Goal: Information Seeking & Learning: Understand process/instructions

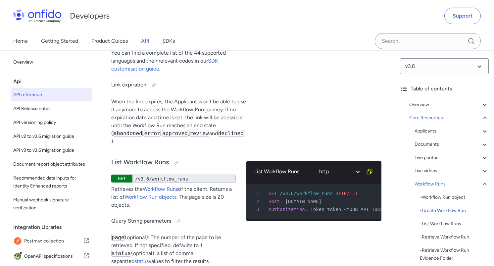
scroll to position [18650, 0]
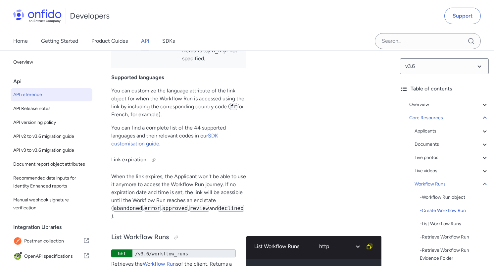
scroll to position [18579, 0]
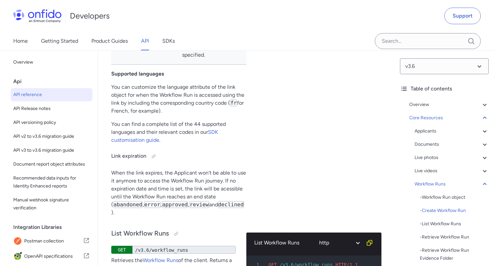
drag, startPoint x: 165, startPoint y: 193, endPoint x: 217, endPoint y: 225, distance: 61.1
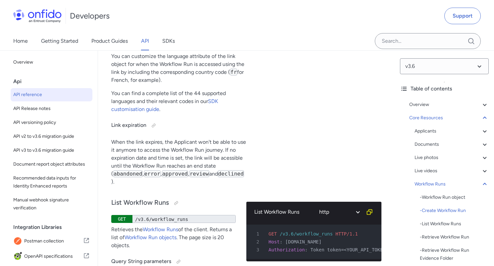
scroll to position [18702, 0]
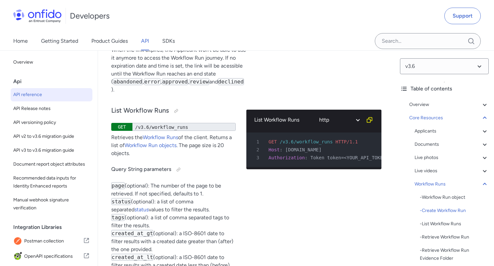
copy td "object Object with Custom Input Data to be used in the Workflow Run."
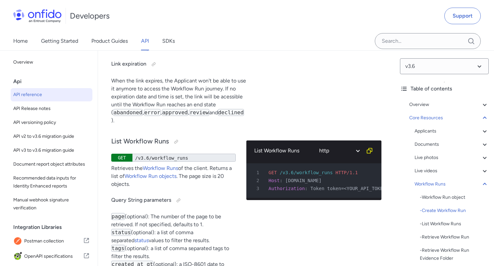
scroll to position [18574, 0]
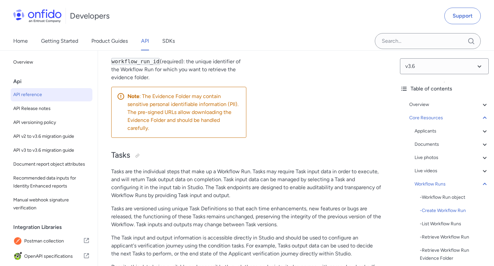
scroll to position [19250, 0]
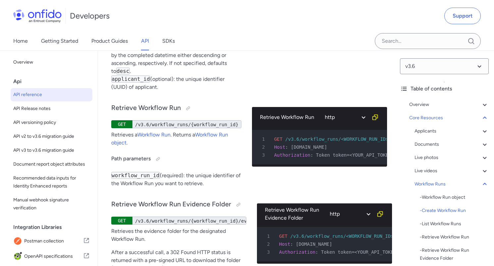
scroll to position [18946, 0]
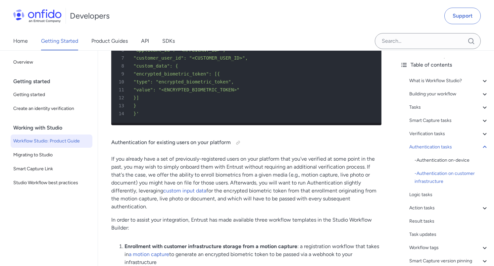
scroll to position [8891, 0]
